Goal: Task Accomplishment & Management: Manage account settings

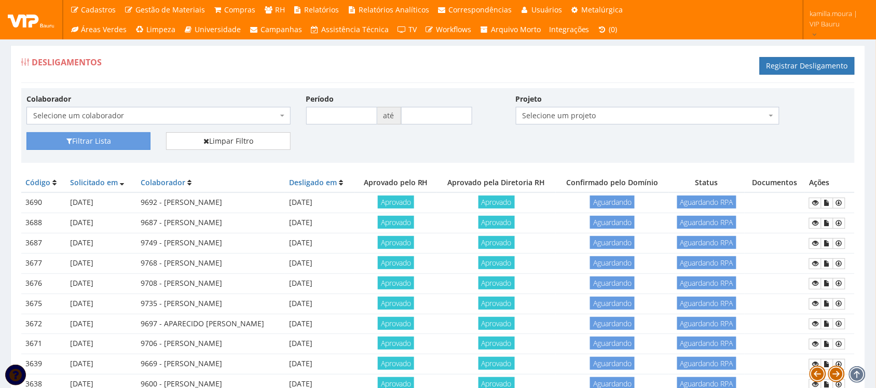
click at [494, 66] on div "Desligamentos Registrar Desligamento" at bounding box center [437, 67] width 833 height 31
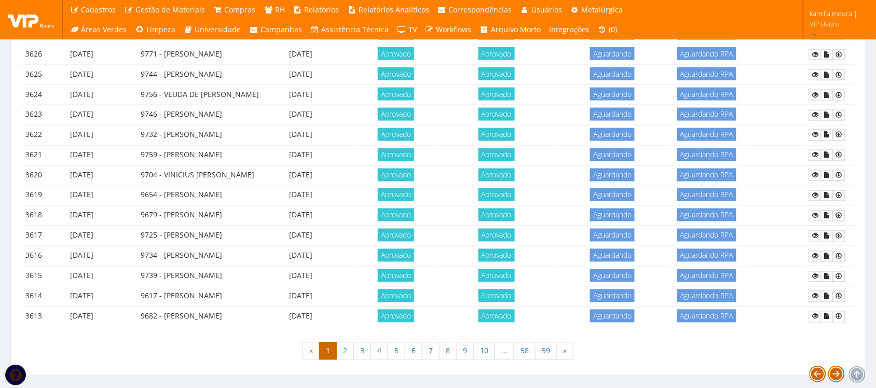
scroll to position [502, 0]
